Goal: Task Accomplishment & Management: Manage account settings

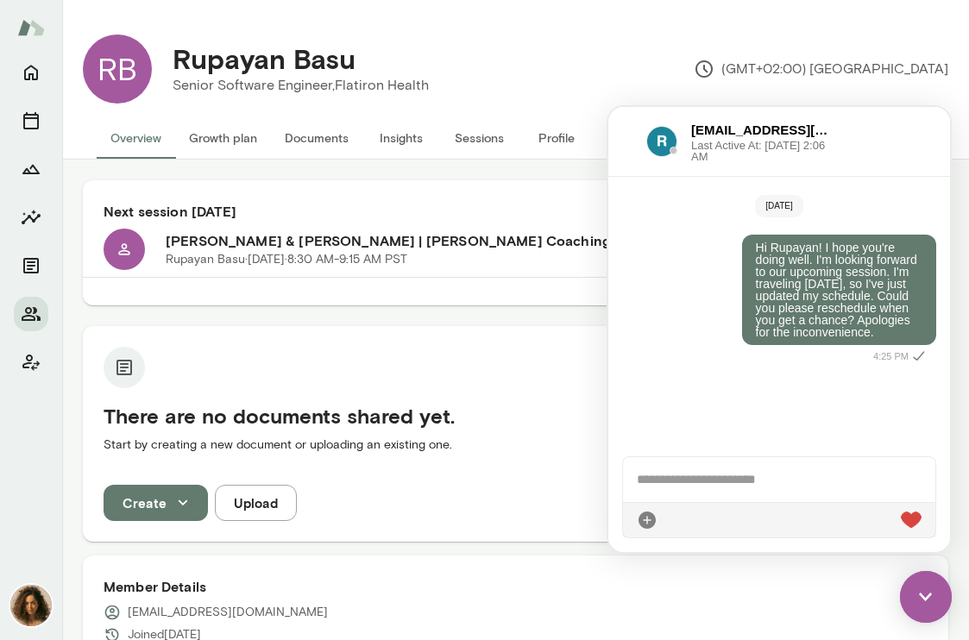
scroll to position [623, 0]
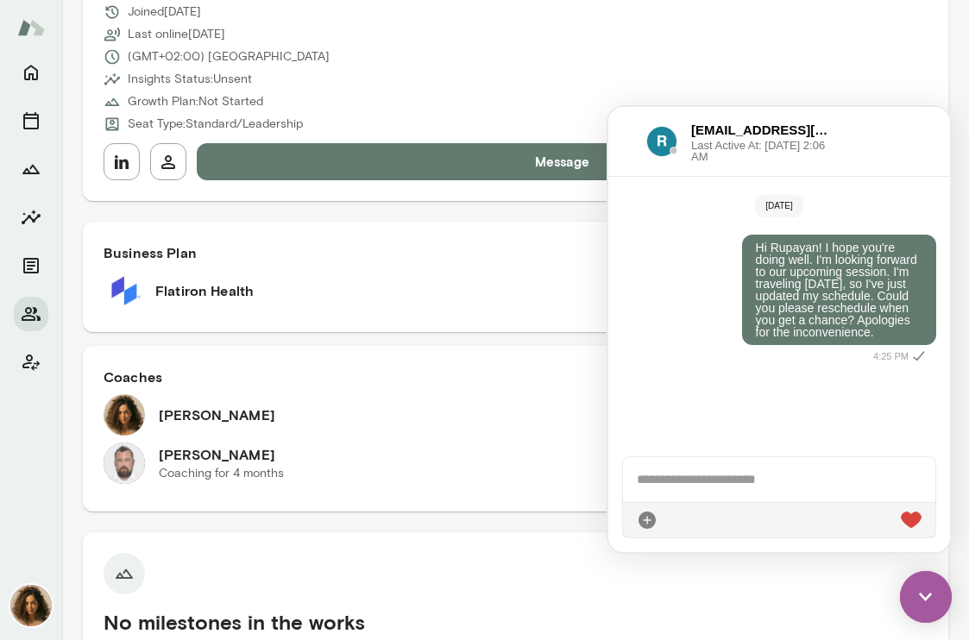
click at [915, 129] on div "[EMAIL_ADDRESS][DOMAIN_NAME] Last Active At: [DATE] 2:06 AM" at bounding box center [779, 142] width 342 height 70
click at [37, 619] on img at bounding box center [30, 605] width 41 height 41
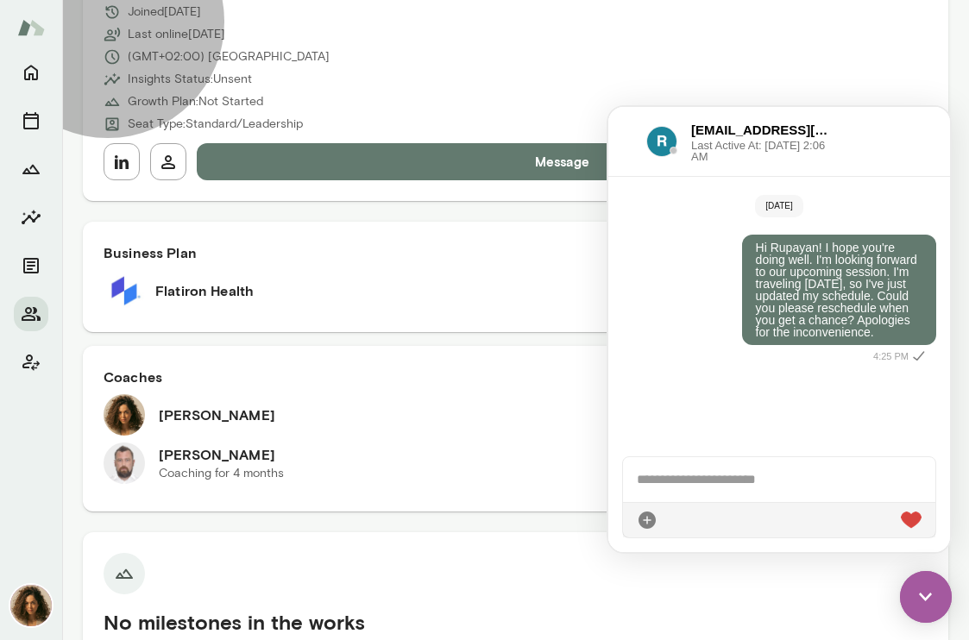
click at [173, 379] on h6 "Account preferences" at bounding box center [139, 365] width 140 height 27
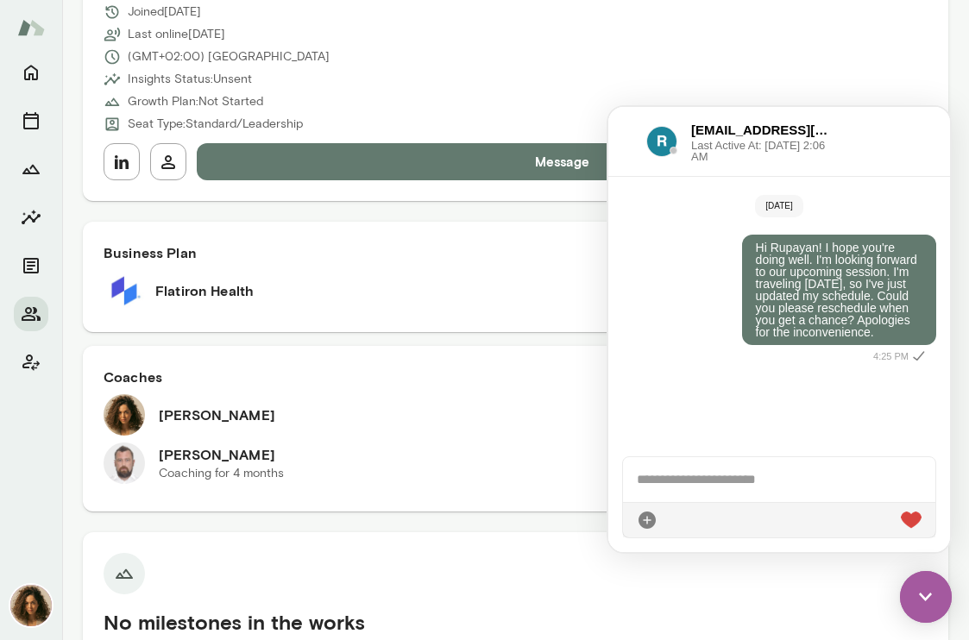
click at [927, 604] on img at bounding box center [926, 597] width 52 height 52
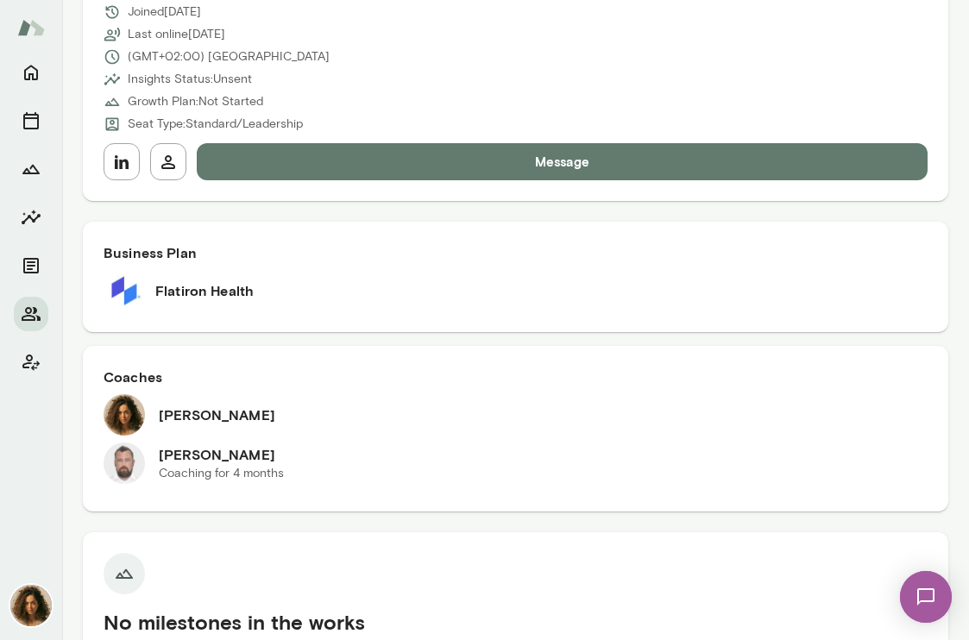
click at [920, 600] on img at bounding box center [925, 597] width 71 height 71
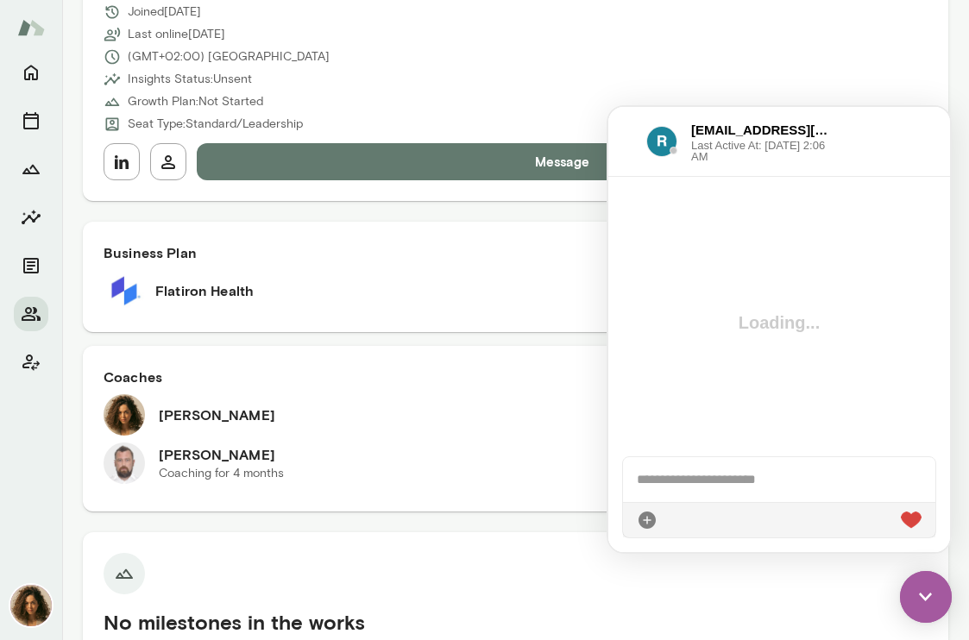
scroll to position [0, 0]
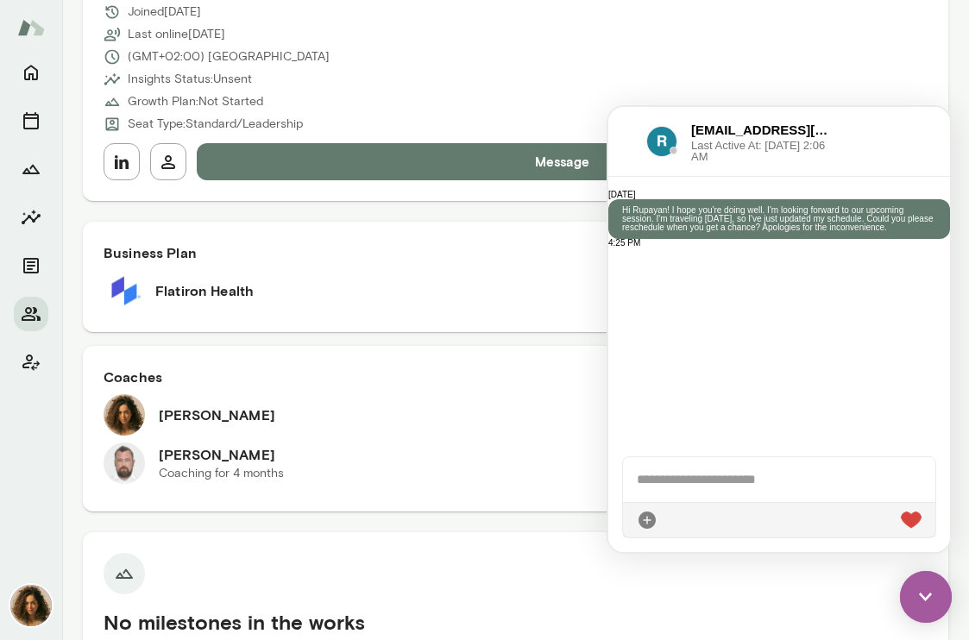
click at [627, 140] on div at bounding box center [627, 141] width 10 height 21
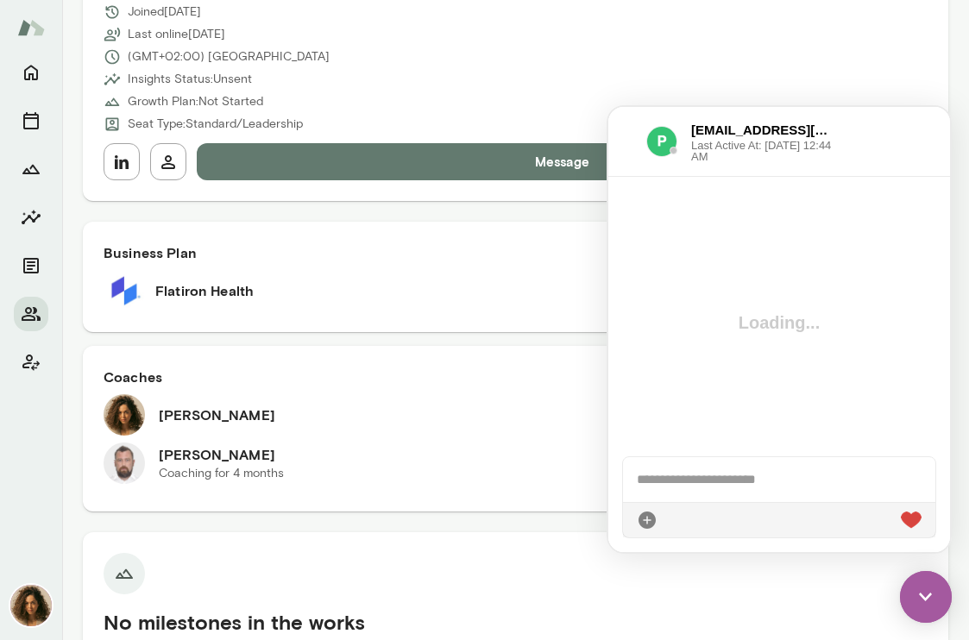
scroll to position [1376, 0]
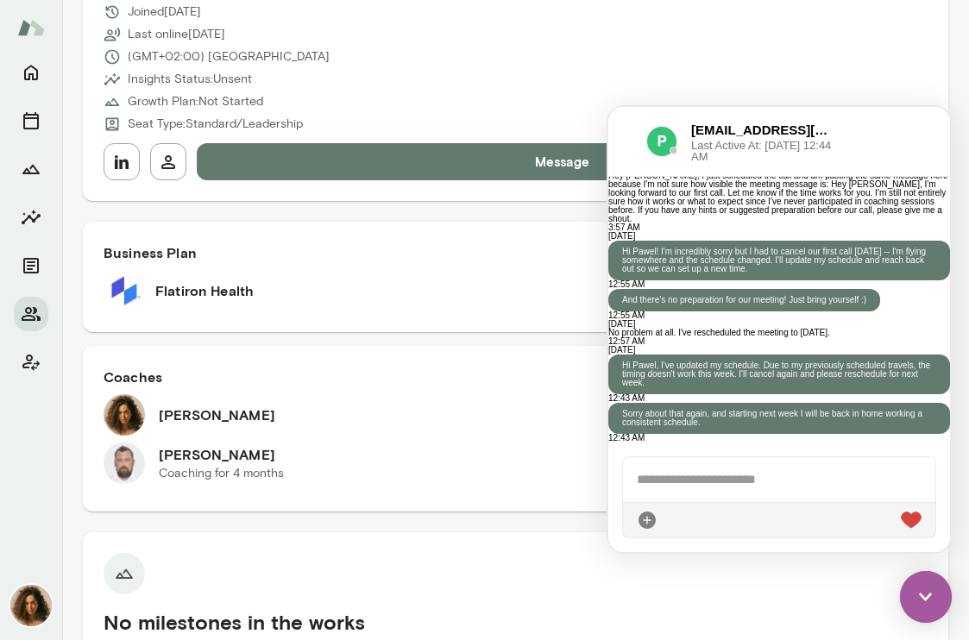
click at [776, 466] on div at bounding box center [779, 479] width 312 height 45
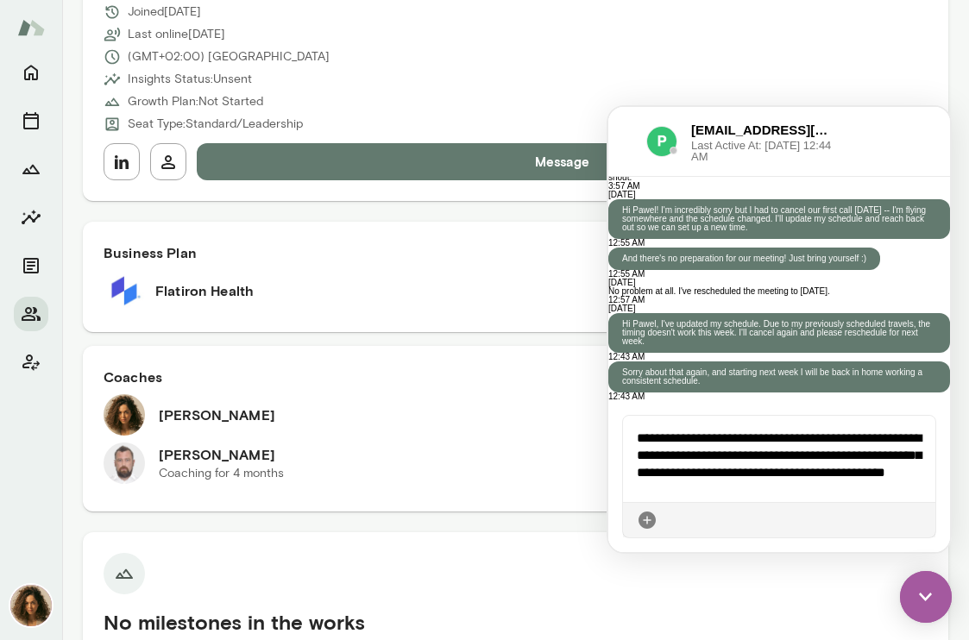
click at [693, 473] on div "**********" at bounding box center [779, 459] width 312 height 86
click at [765, 496] on div "**********" at bounding box center [779, 459] width 312 height 86
click at [921, 520] on icon at bounding box center [921, 520] width 0 height 0
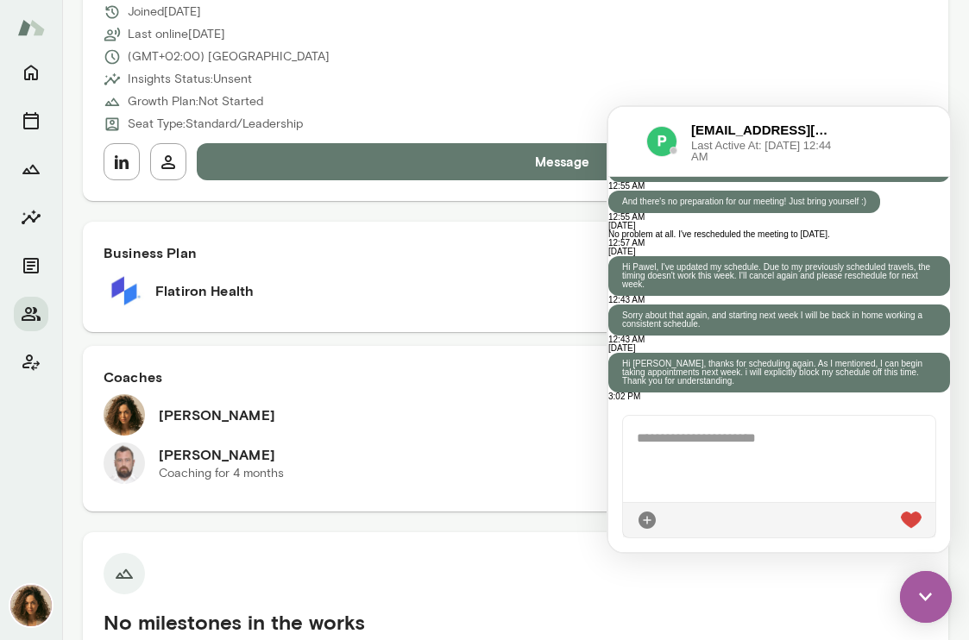
scroll to position [1546, 0]
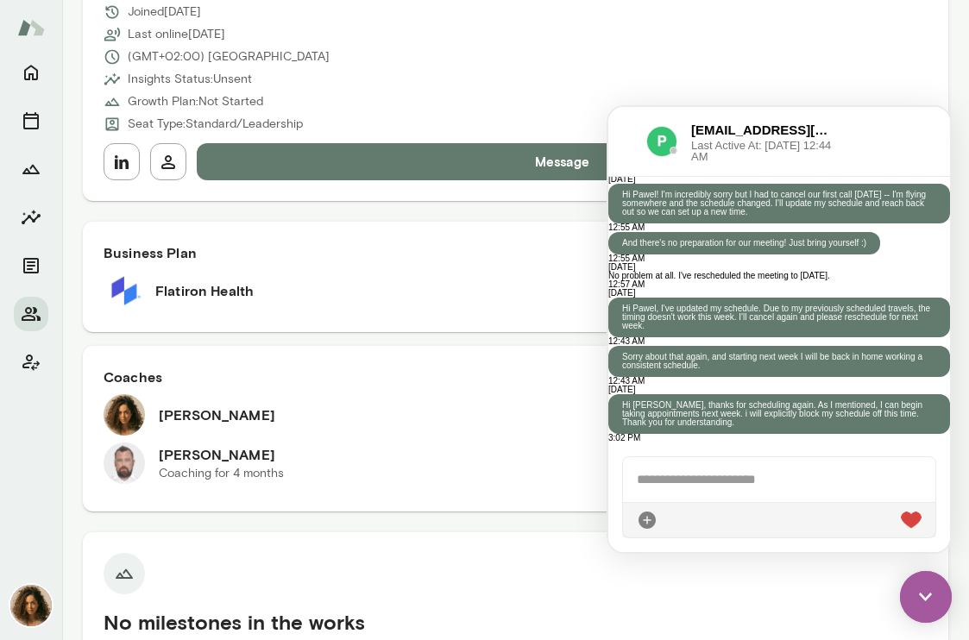
click at [921, 602] on img at bounding box center [926, 597] width 52 height 52
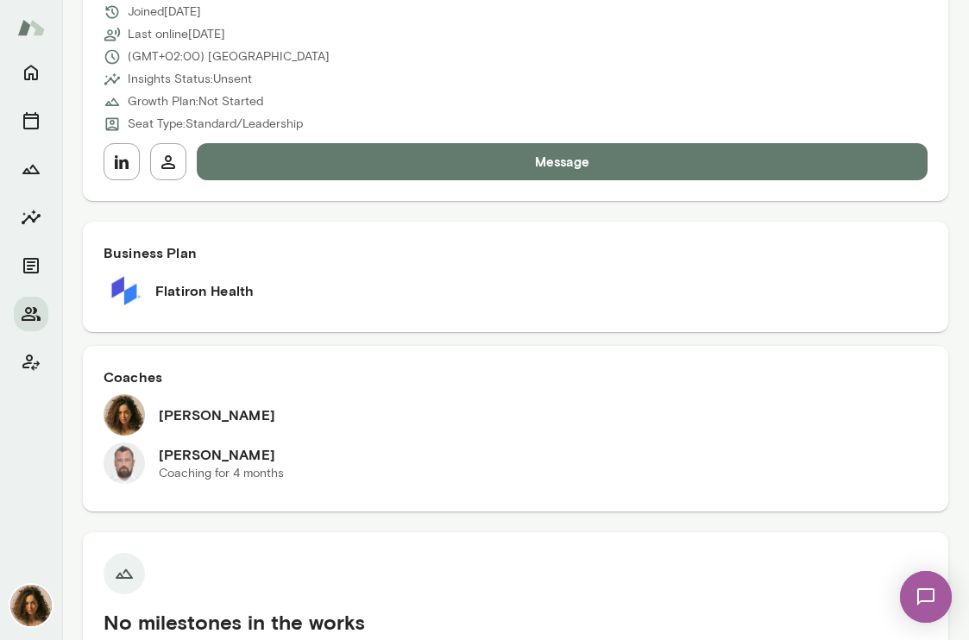
click at [496, 14] on div at bounding box center [491, 14] width 955 height 0
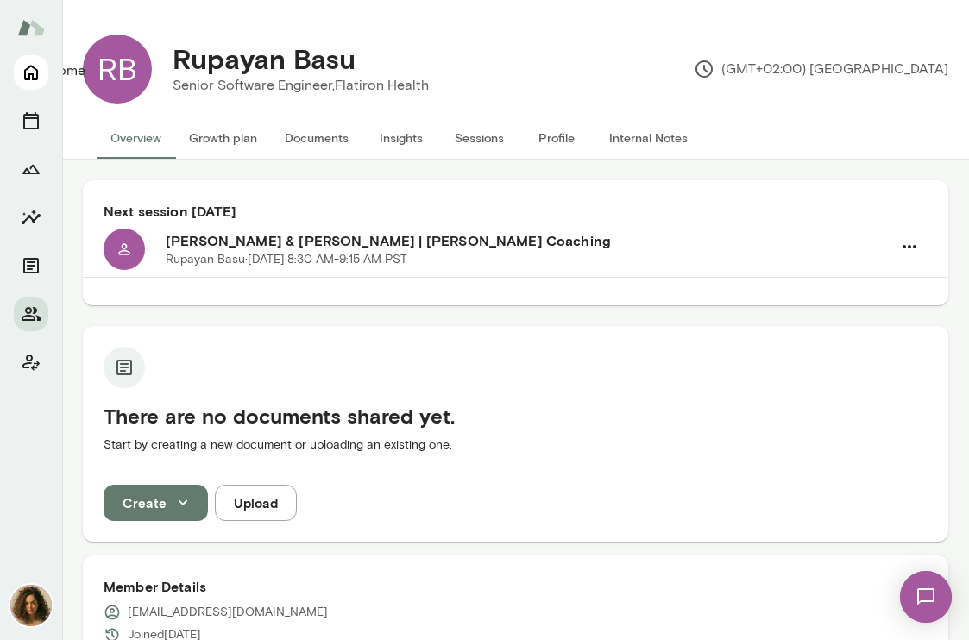
click at [32, 78] on icon "Home" at bounding box center [31, 74] width 14 height 16
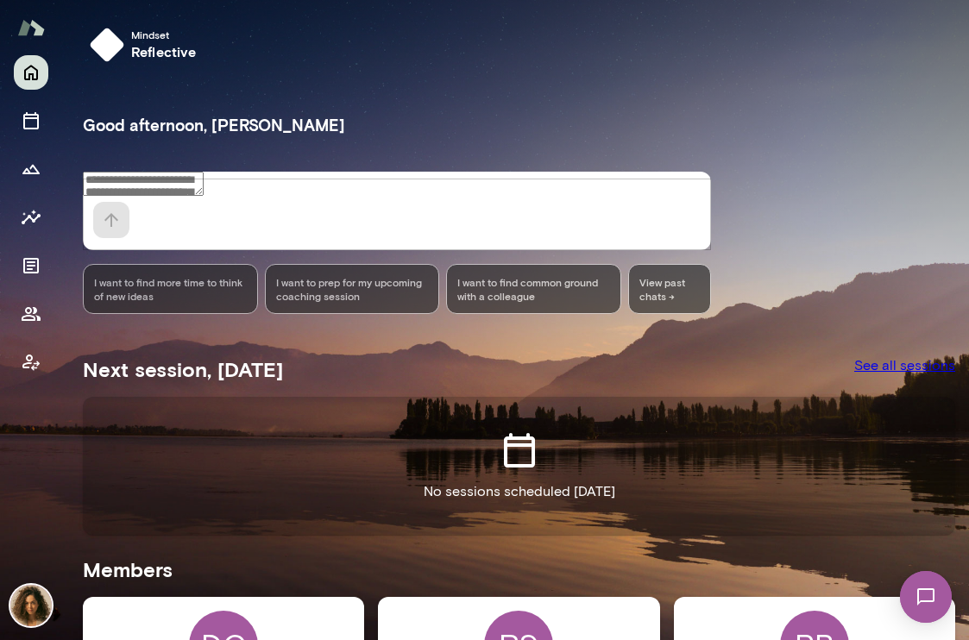
click at [32, 608] on img at bounding box center [30, 605] width 41 height 41
click at [154, 379] on h6 "Account preferences" at bounding box center [139, 365] width 140 height 27
